Goal: Task Accomplishment & Management: Use online tool/utility

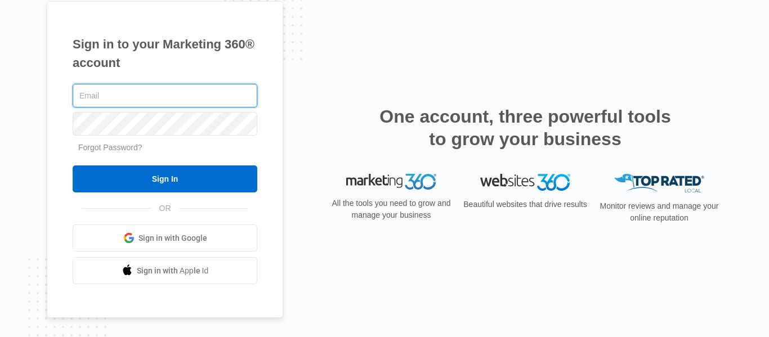
drag, startPoint x: 121, startPoint y: 107, endPoint x: 122, endPoint y: 99, distance: 7.9
click at [121, 107] on input "text" at bounding box center [165, 96] width 185 height 24
type input "[EMAIL_ADDRESS][DOMAIN_NAME]"
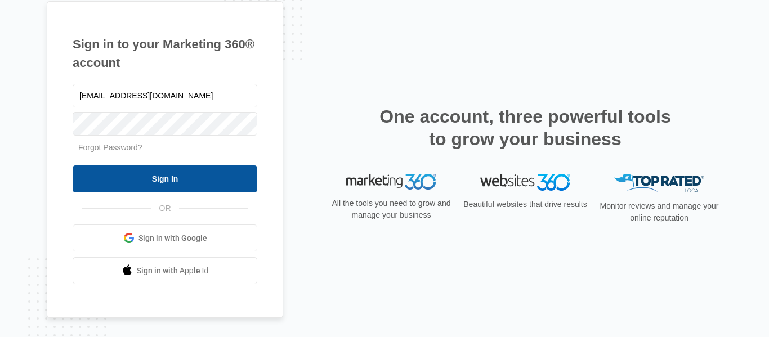
click at [147, 183] on input "Sign In" at bounding box center [165, 178] width 185 height 27
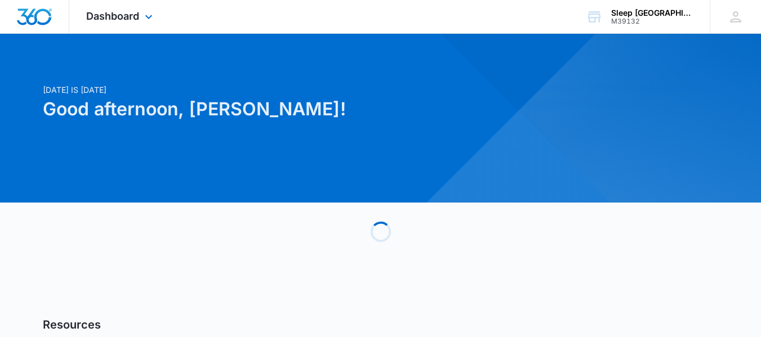
drag, startPoint x: 105, startPoint y: 13, endPoint x: 115, endPoint y: 25, distance: 16.0
click at [106, 14] on span "Dashboard" at bounding box center [112, 16] width 53 height 12
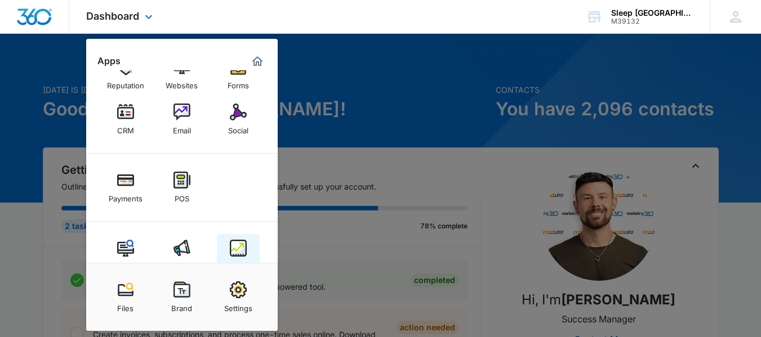
scroll to position [57, 0]
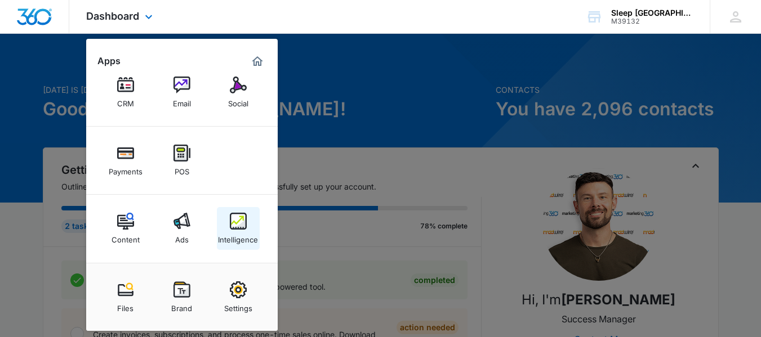
click at [239, 231] on div "Intelligence" at bounding box center [238, 237] width 40 height 15
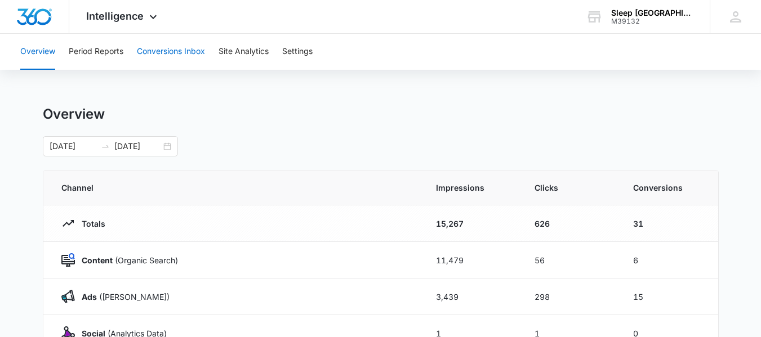
click at [165, 47] on button "Conversions Inbox" at bounding box center [171, 52] width 68 height 36
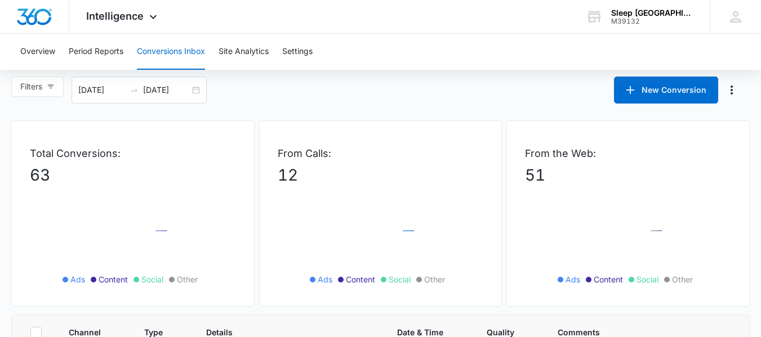
scroll to position [225, 0]
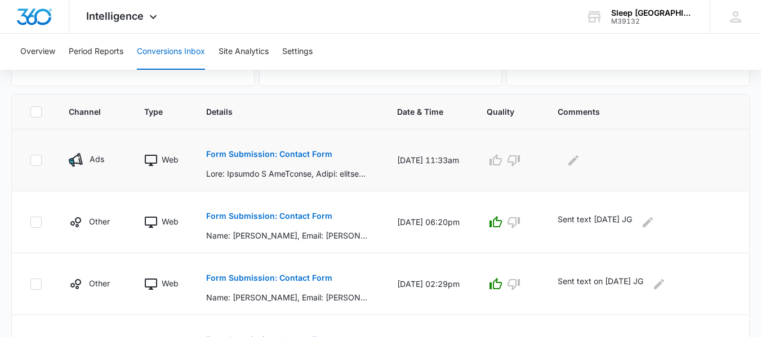
click at [283, 154] on p "Form Submission: Contact Form" at bounding box center [269, 154] width 126 height 8
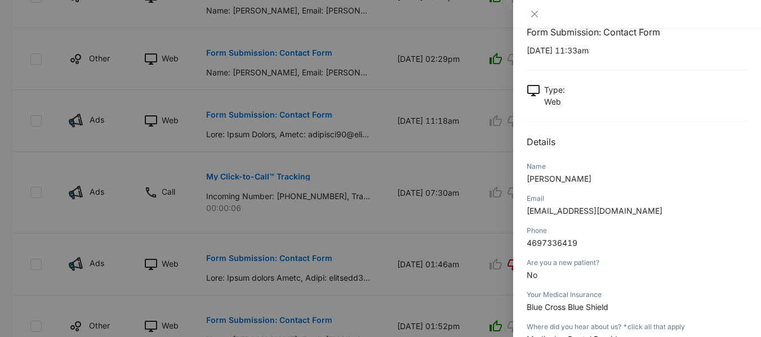
scroll to position [0, 0]
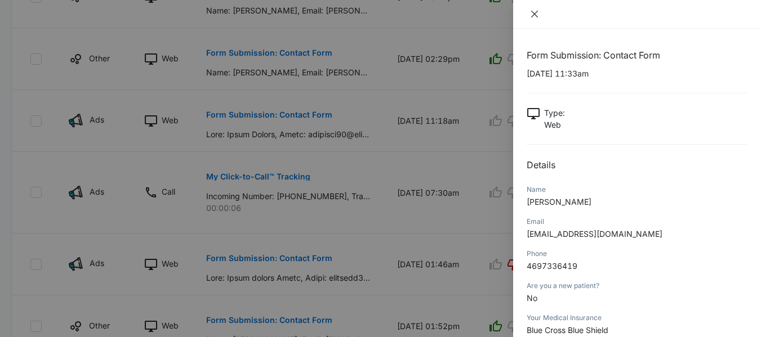
click at [536, 9] on button "Close" at bounding box center [534, 14] width 16 height 10
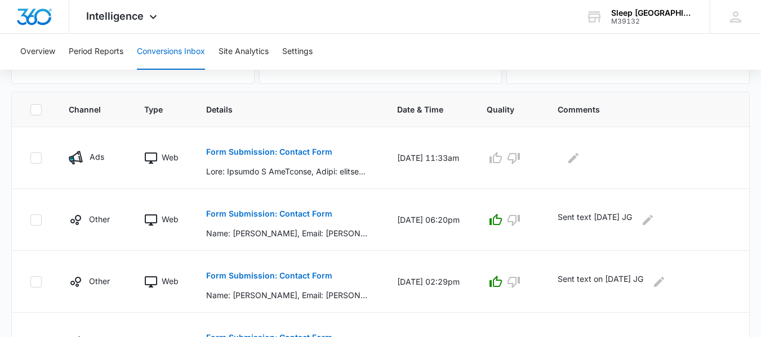
scroll to position [225, 0]
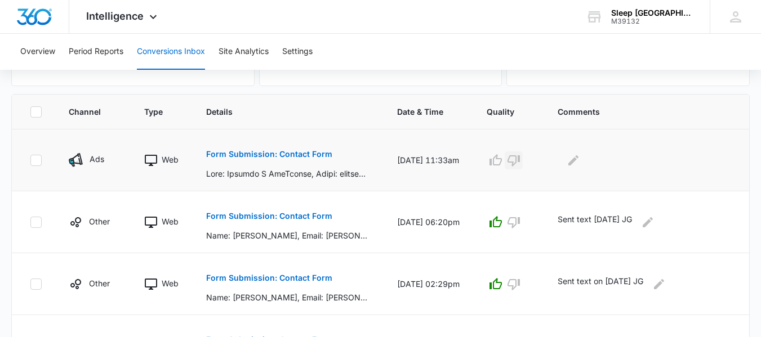
click at [516, 159] on icon "button" at bounding box center [514, 161] width 14 height 14
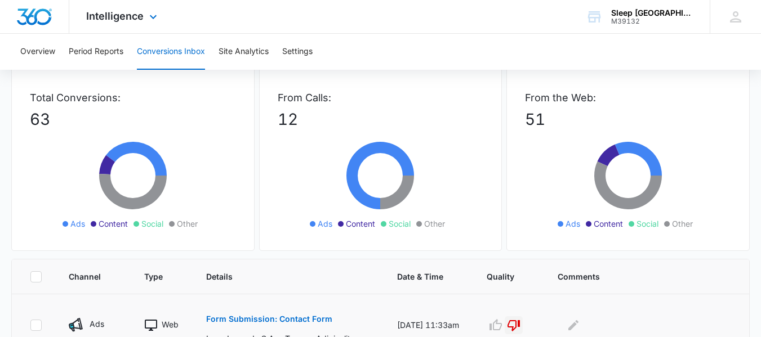
scroll to position [56, 0]
